Goal: Navigation & Orientation: Find specific page/section

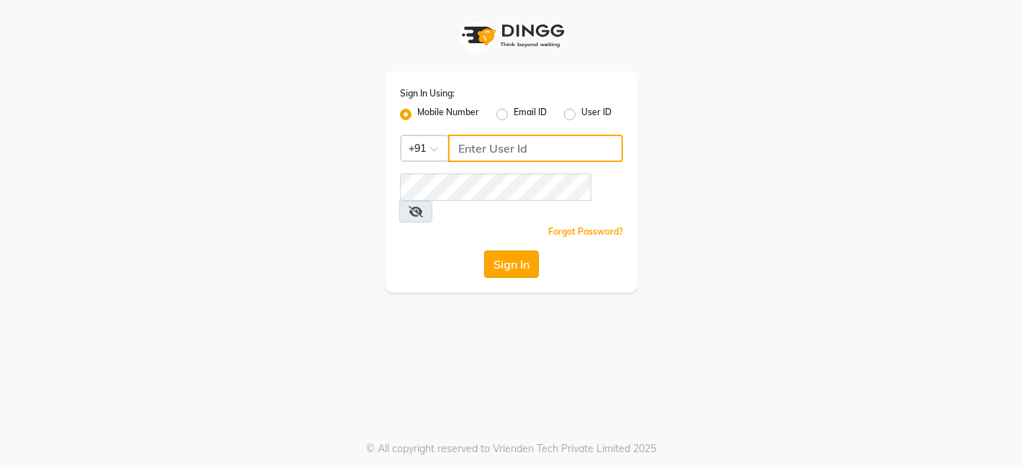
type input "9810445777"
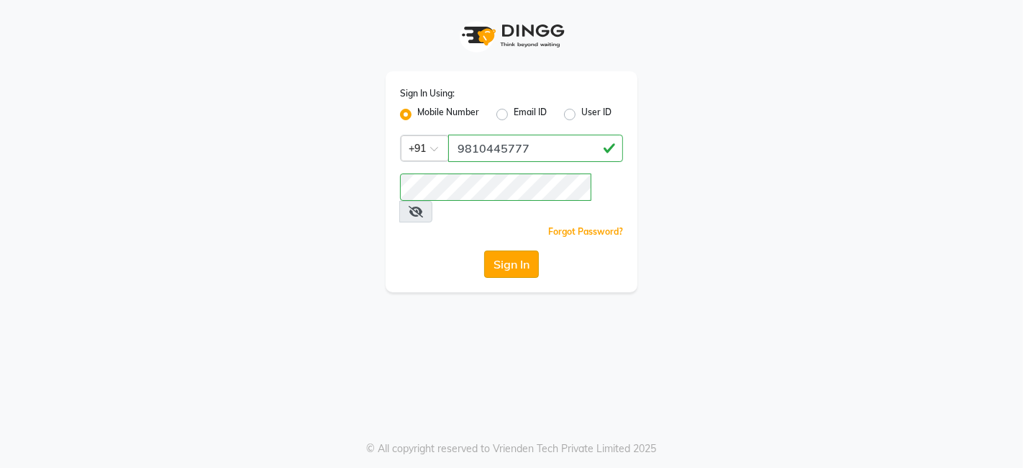
click at [495, 253] on button "Sign In" at bounding box center [511, 263] width 55 height 27
